Goal: Transaction & Acquisition: Purchase product/service

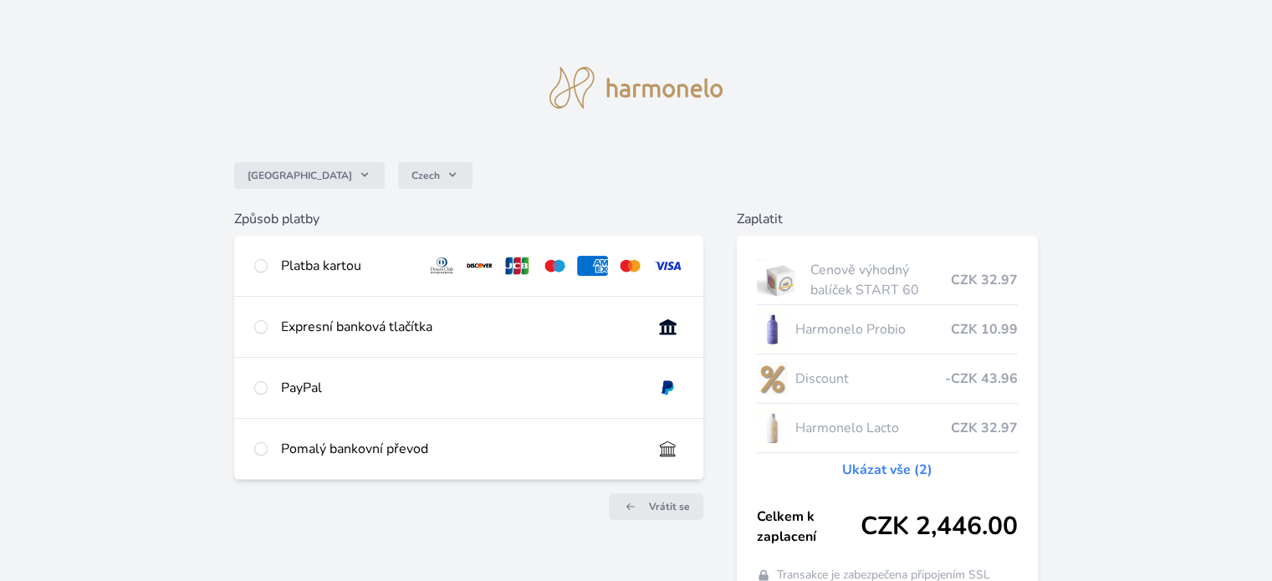
scroll to position [99, 0]
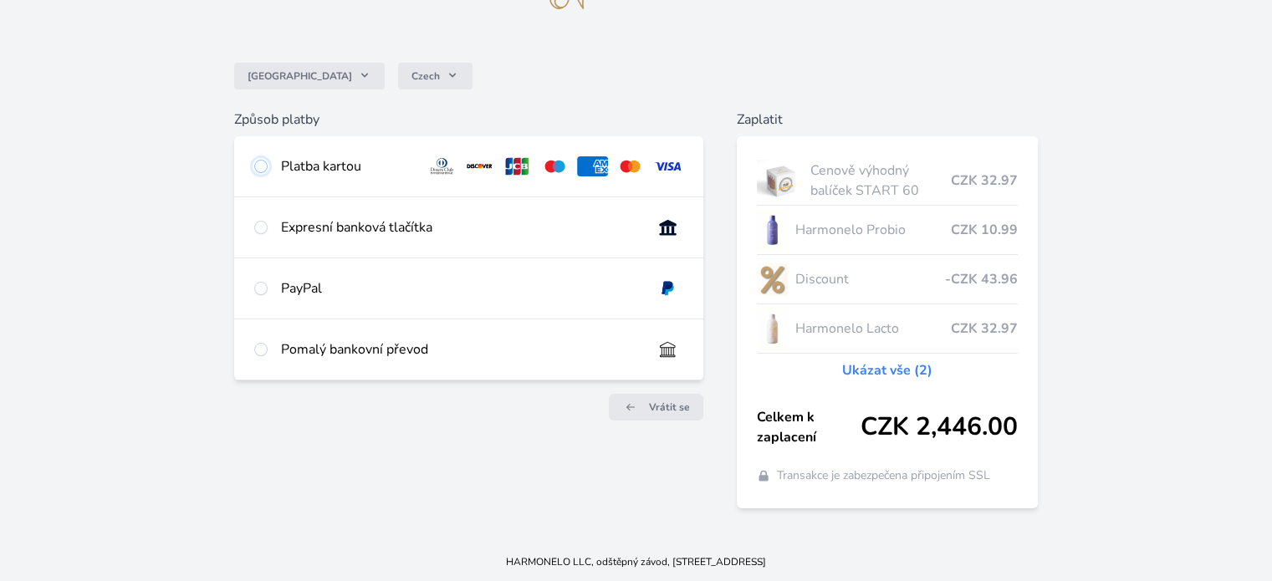
click at [261, 166] on input "radio" at bounding box center [260, 166] width 13 height 13
radio input "true"
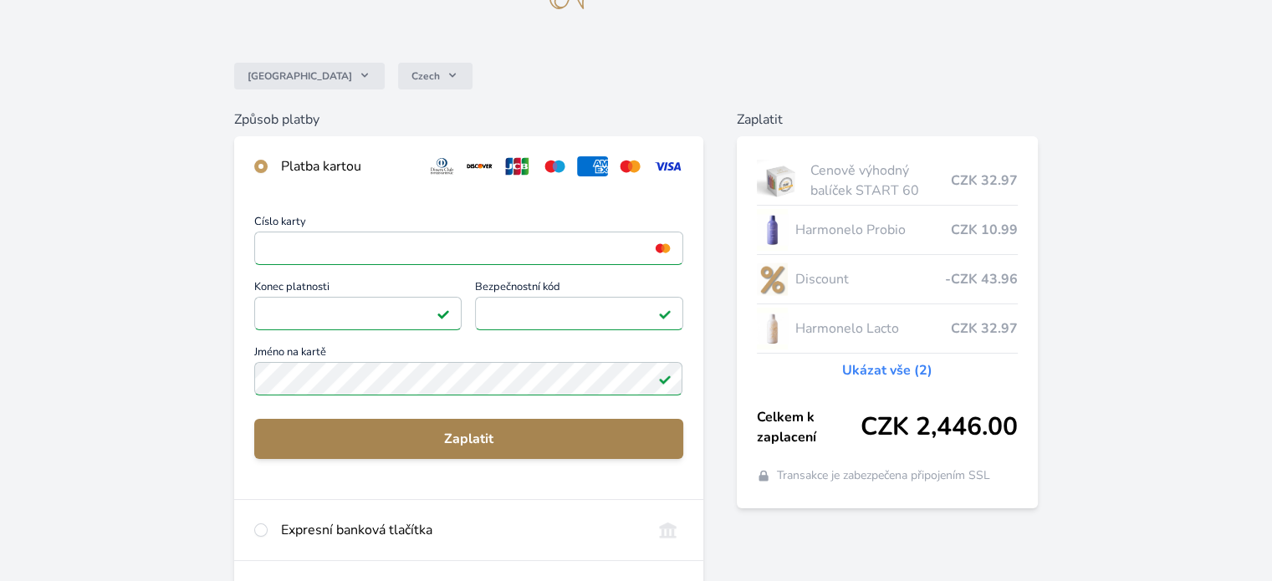
click at [435, 431] on span "Zaplatit" at bounding box center [468, 439] width 401 height 20
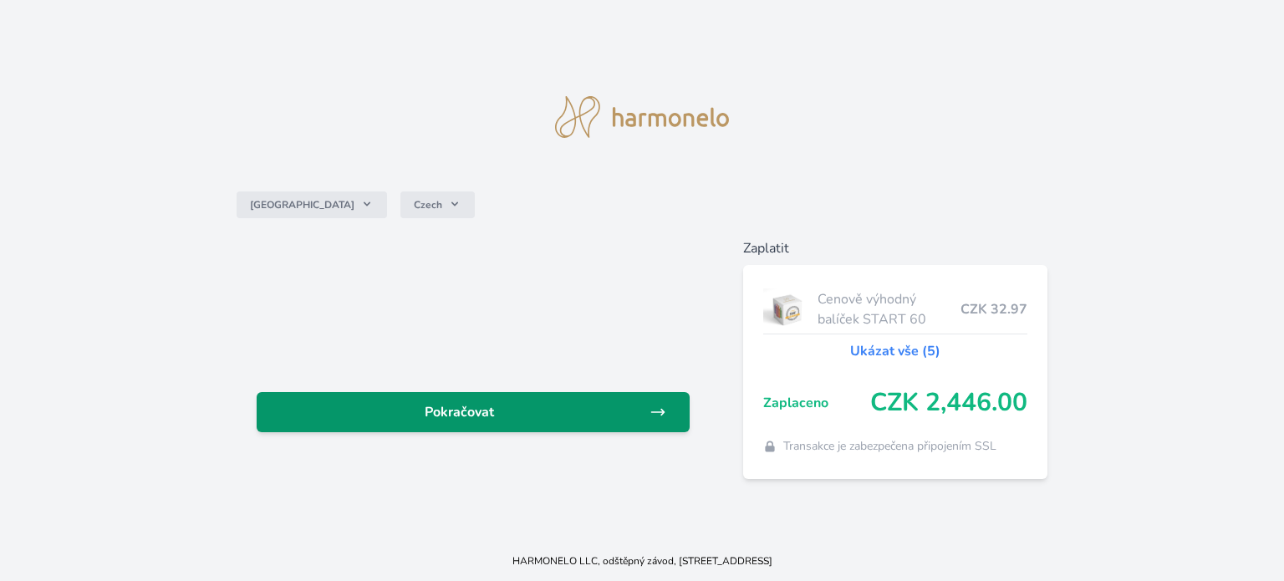
click at [557, 412] on span "Pokračovat" at bounding box center [460, 412] width 380 height 20
